Goal: Transaction & Acquisition: Purchase product/service

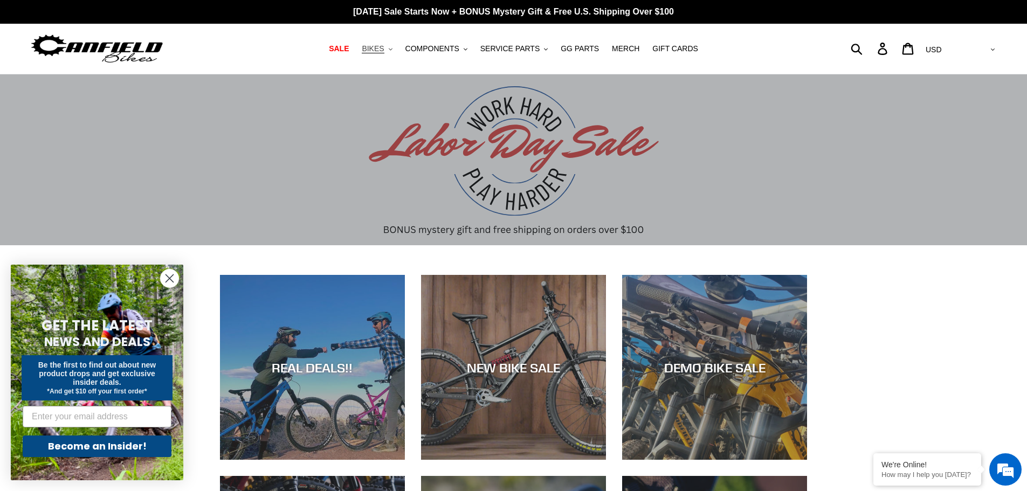
click at [395, 48] on button "BIKES .cls-1{fill:#231f20}" at bounding box center [376, 48] width 41 height 15
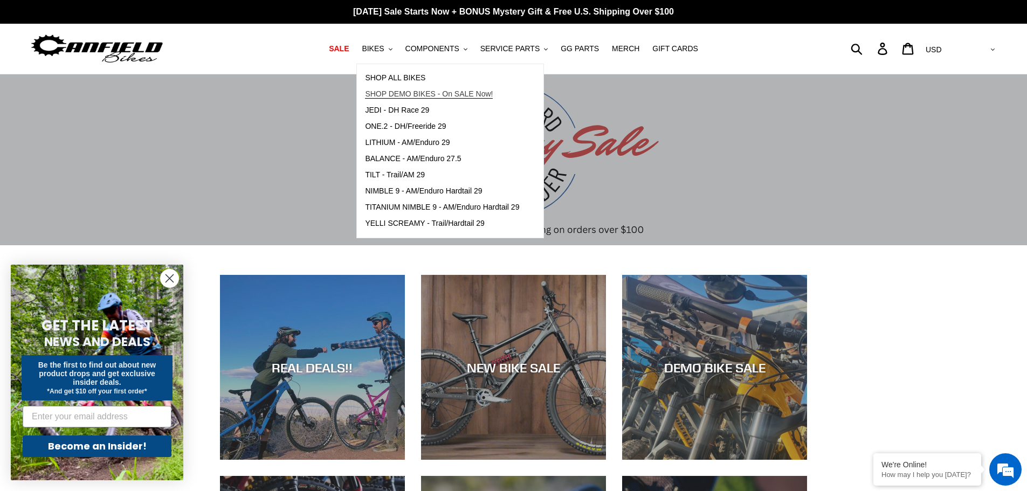
click at [450, 98] on span "SHOP DEMO BIKES - On SALE Now!" at bounding box center [429, 93] width 128 height 9
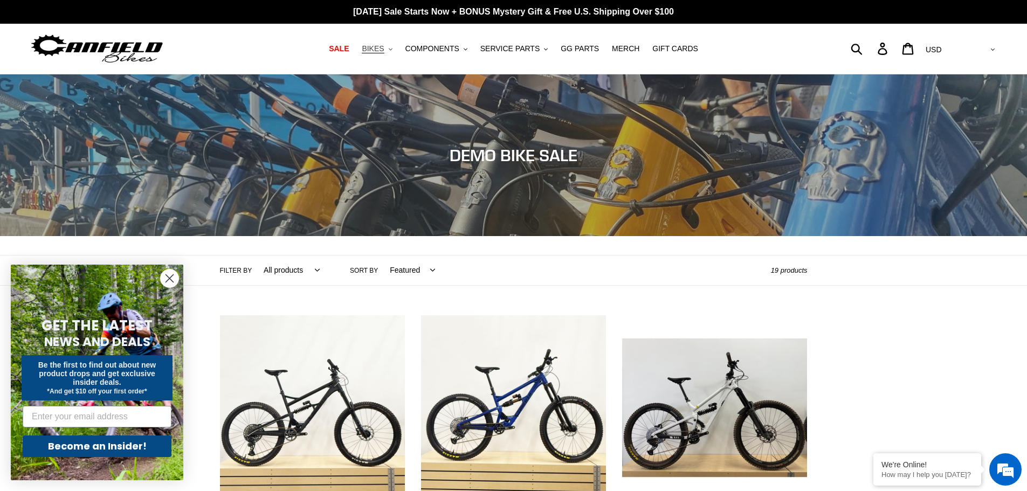
click at [396, 50] on button "BIKES .cls-1{fill:#231f20}" at bounding box center [376, 48] width 41 height 15
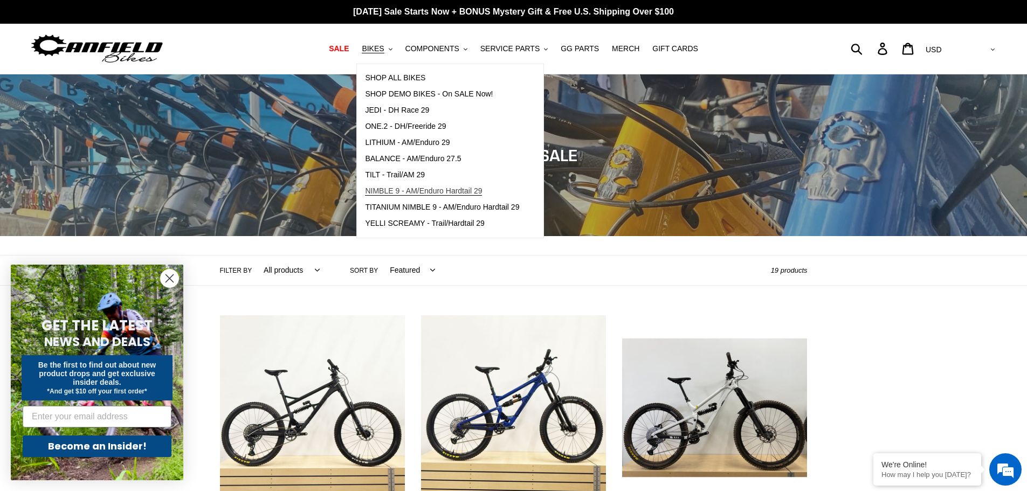
click at [464, 189] on span "NIMBLE 9 - AM/Enduro Hardtail 29" at bounding box center [423, 190] width 117 height 9
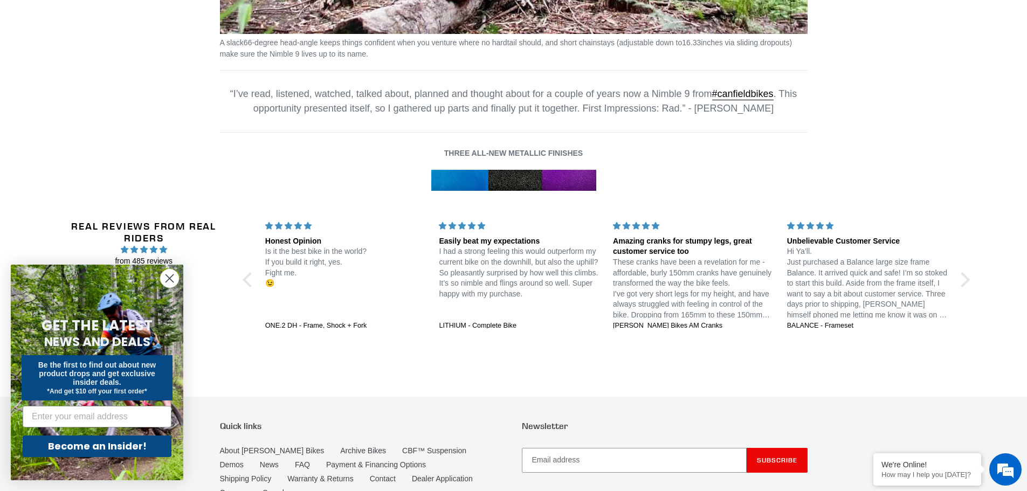
scroll to position [1803, 0]
